Goal: Check status: Check status

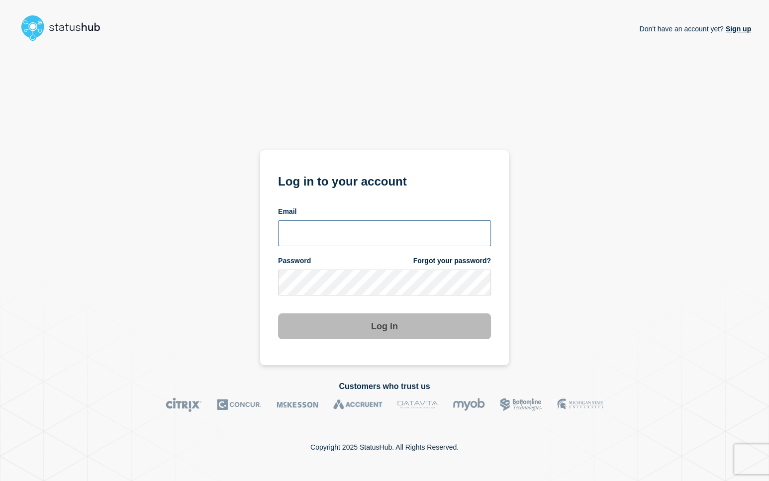
type input "lars.kjellberg@ist.com"
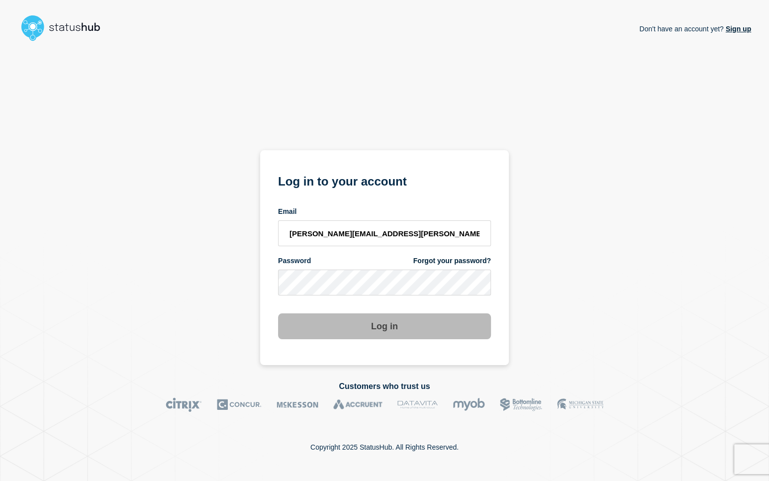
click at [379, 329] on button "Log in" at bounding box center [384, 326] width 213 height 26
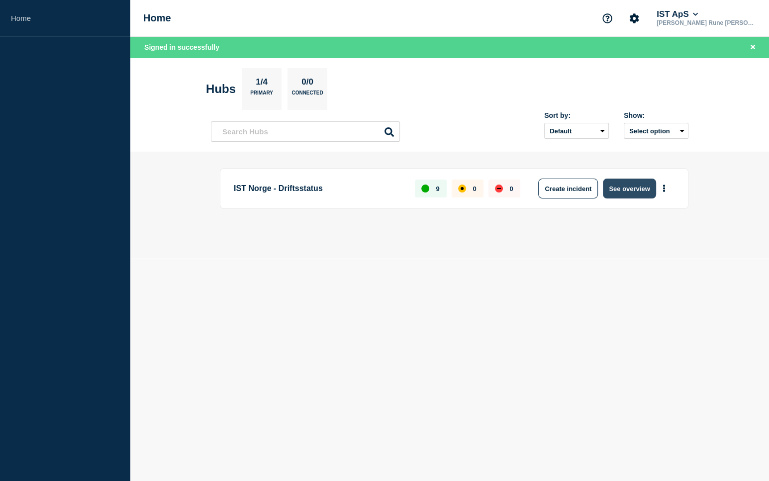
click at [612, 190] on button "See overview" at bounding box center [629, 188] width 53 height 20
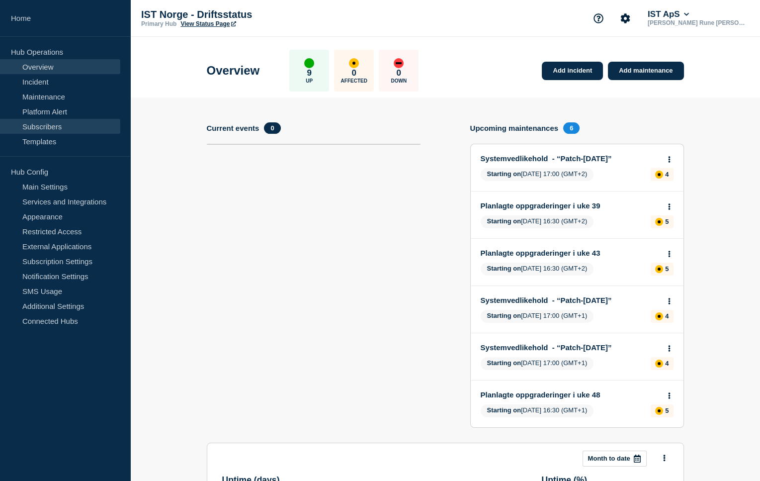
click at [54, 121] on link "Subscribers" at bounding box center [60, 126] width 120 height 15
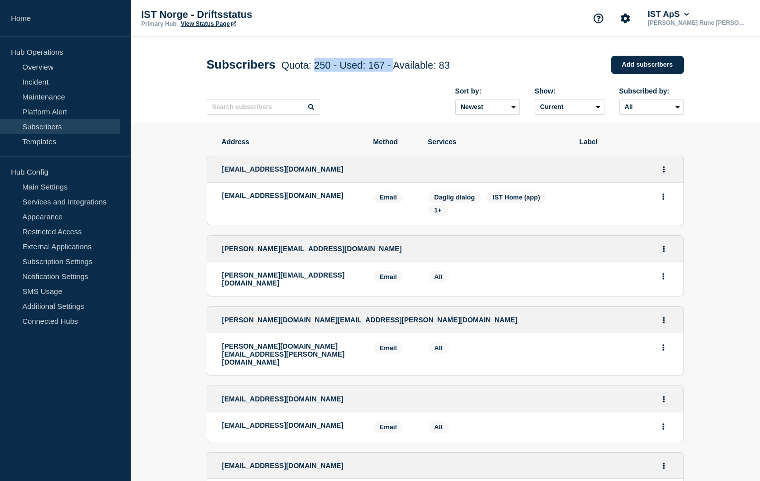
drag, startPoint x: 328, startPoint y: 68, endPoint x: 417, endPoint y: 67, distance: 89.0
click at [410, 68] on span "Quota: 250 - Used: 167 - Available: 83" at bounding box center [365, 65] width 169 height 11
click at [421, 67] on span "Quota: 250 - Used: 167 - Available: 83" at bounding box center [365, 65] width 169 height 11
drag, startPoint x: 461, startPoint y: 64, endPoint x: 365, endPoint y: 74, distance: 96.5
click at [365, 72] on h1 "Subscribers Quota: 250 - Used: 167 - Available: 83 Quota Used Available 250 167…" at bounding box center [328, 65] width 243 height 14
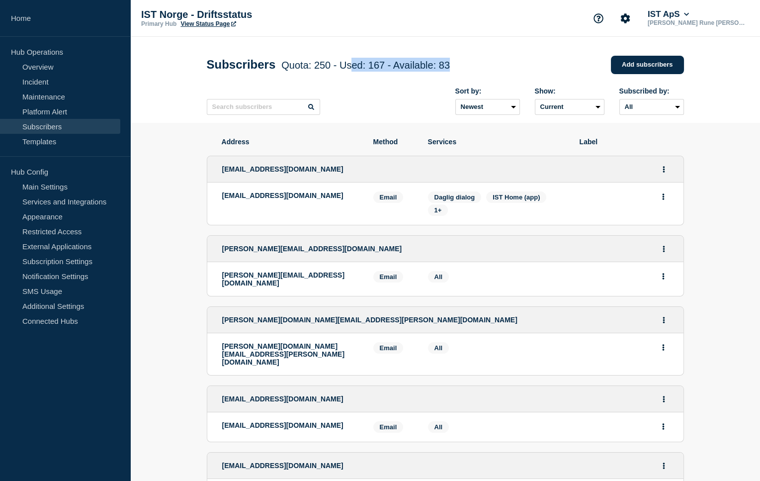
click at [364, 76] on div "Subscribers Quota: 250 - Used: 167 - Available: 83 Quota Used Available 250 167…" at bounding box center [445, 65] width 477 height 30
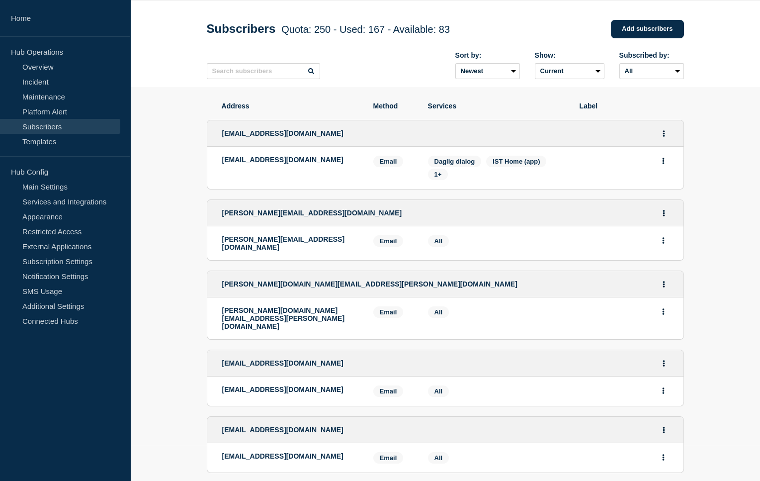
scroll to position [55, 0]
